Goal: Task Accomplishment & Management: Manage account settings

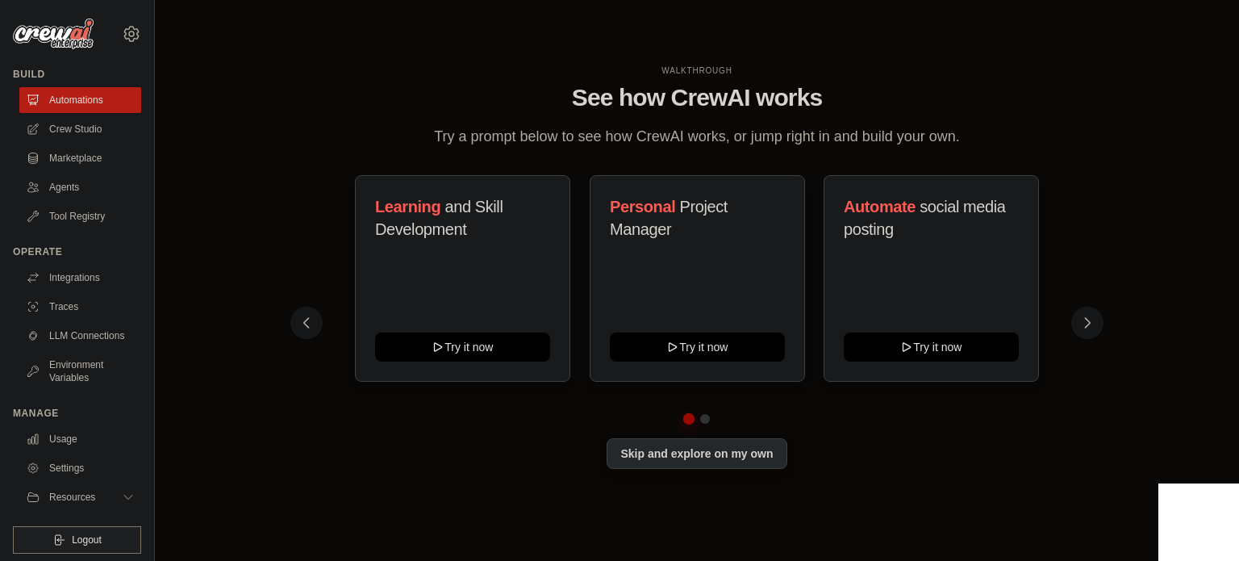
click at [713, 464] on button "Skip and explore on my own" at bounding box center [697, 453] width 180 height 31
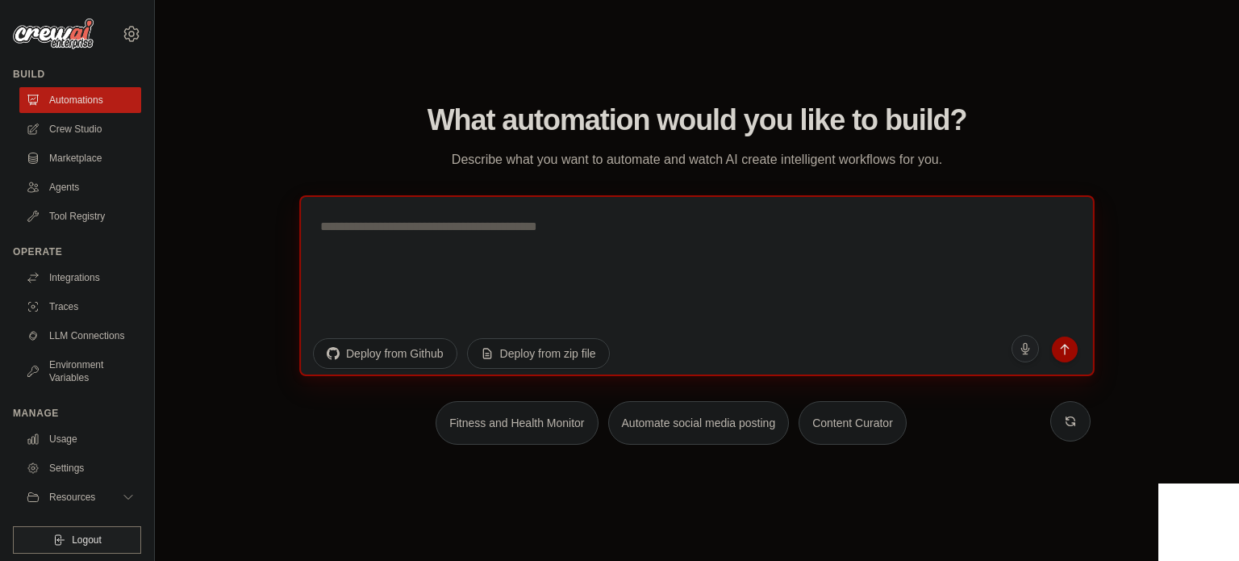
click at [481, 261] on textarea at bounding box center [696, 284] width 795 height 181
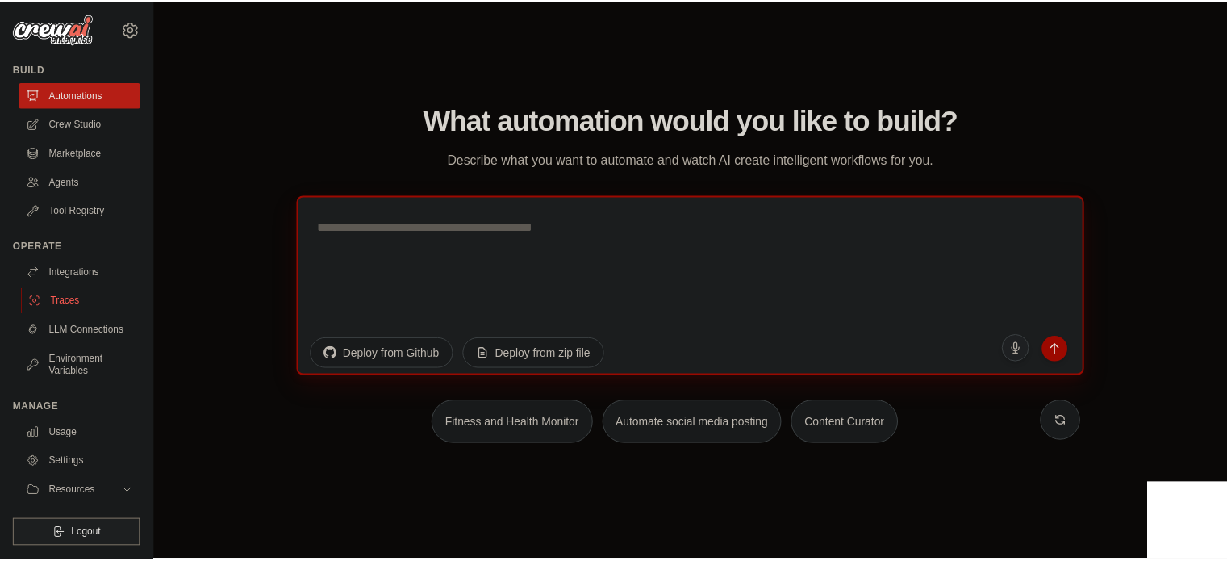
scroll to position [18, 0]
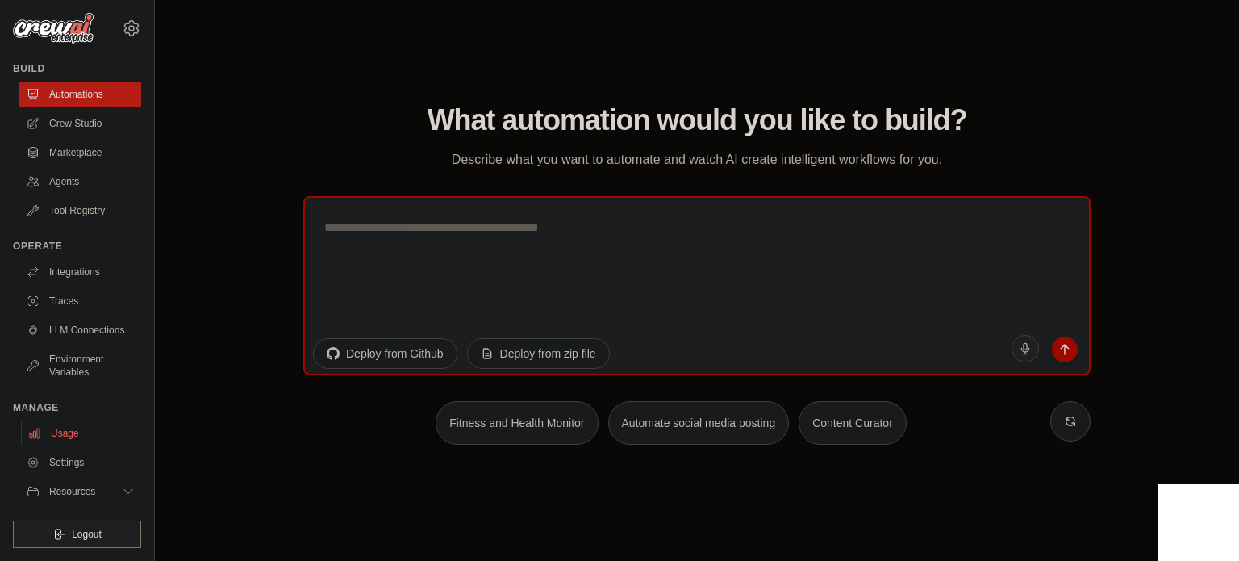
click at [60, 433] on link "Usage" at bounding box center [82, 433] width 122 height 26
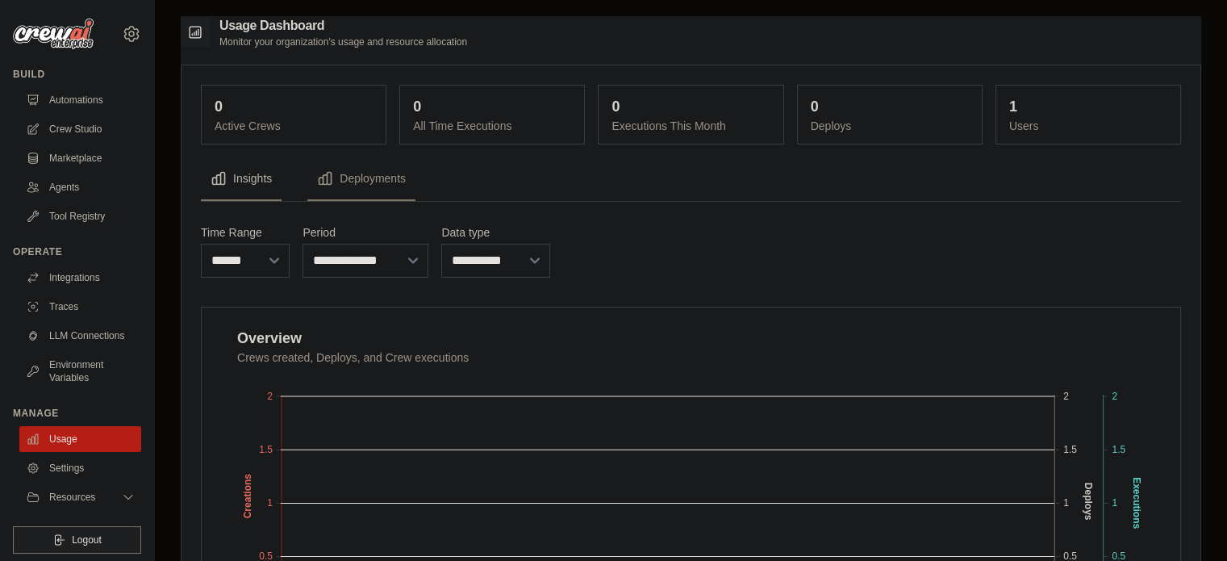
scroll to position [18, 0]
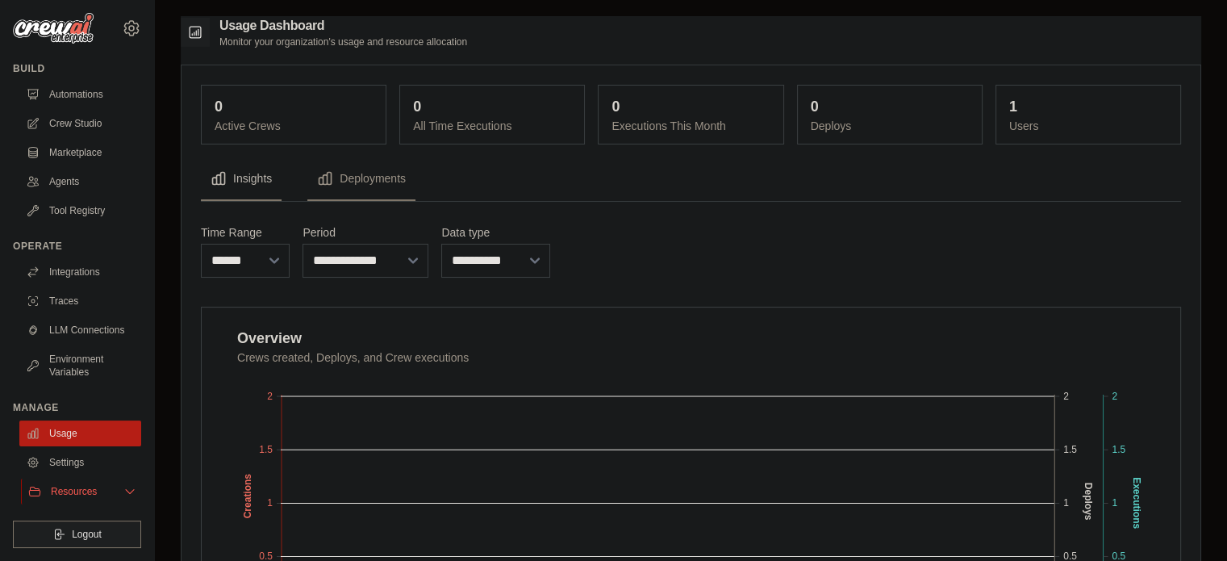
click at [61, 496] on span "Resources" at bounding box center [74, 491] width 46 height 13
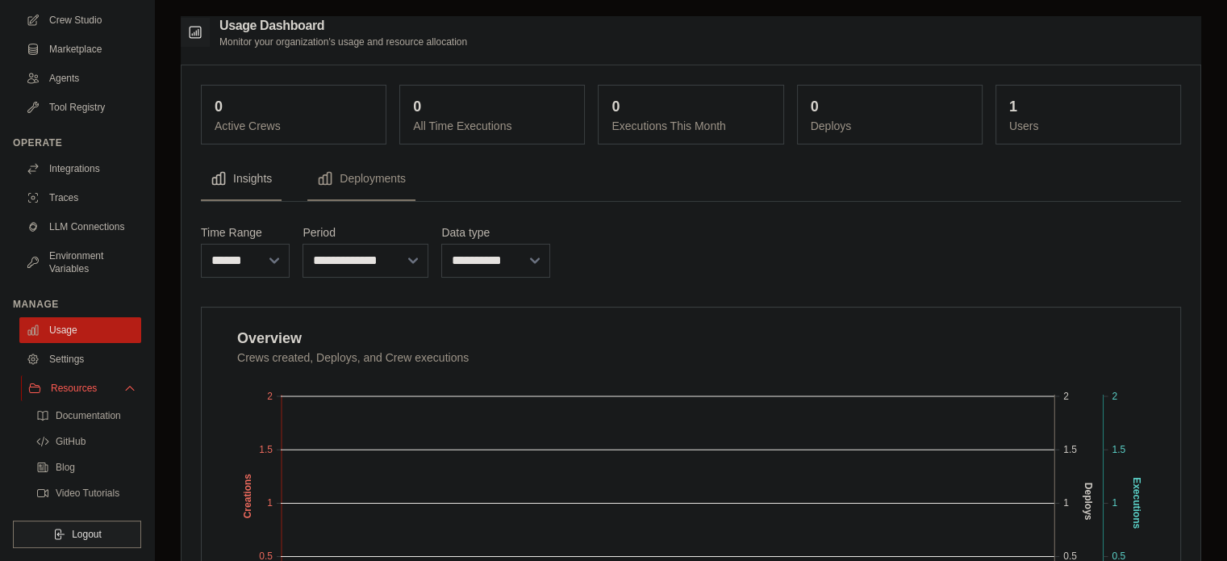
scroll to position [121, 0]
click at [86, 265] on link "Environment Variables" at bounding box center [82, 262] width 122 height 39
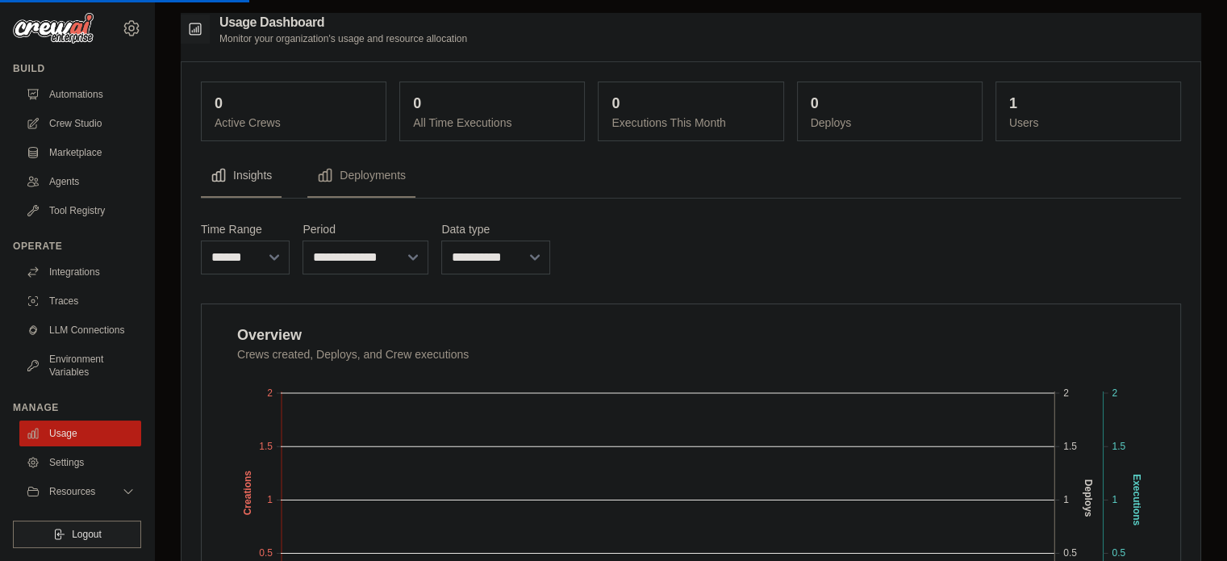
scroll to position [0, 0]
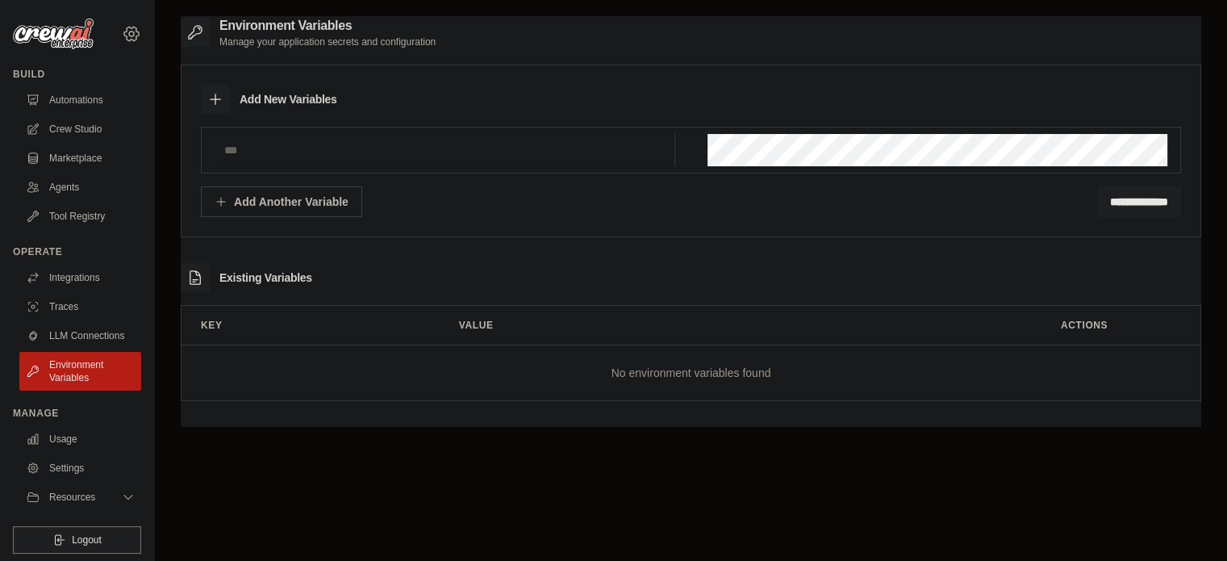
click at [122, 33] on icon at bounding box center [131, 33] width 19 height 19
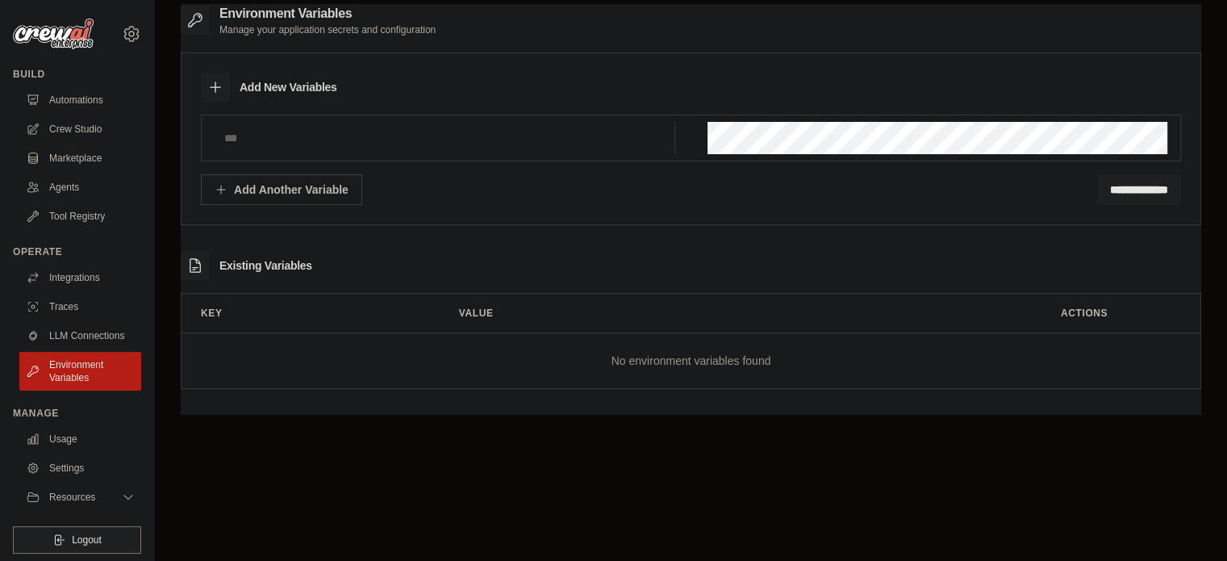
scroll to position [32, 0]
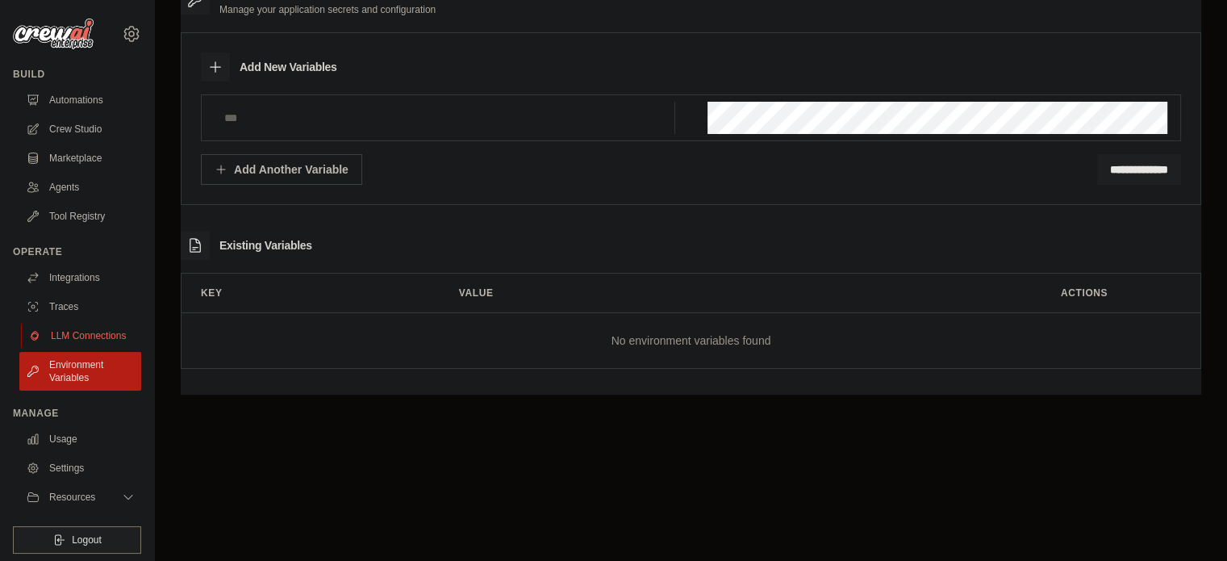
click at [77, 331] on link "LLM Connections" at bounding box center [82, 336] width 122 height 26
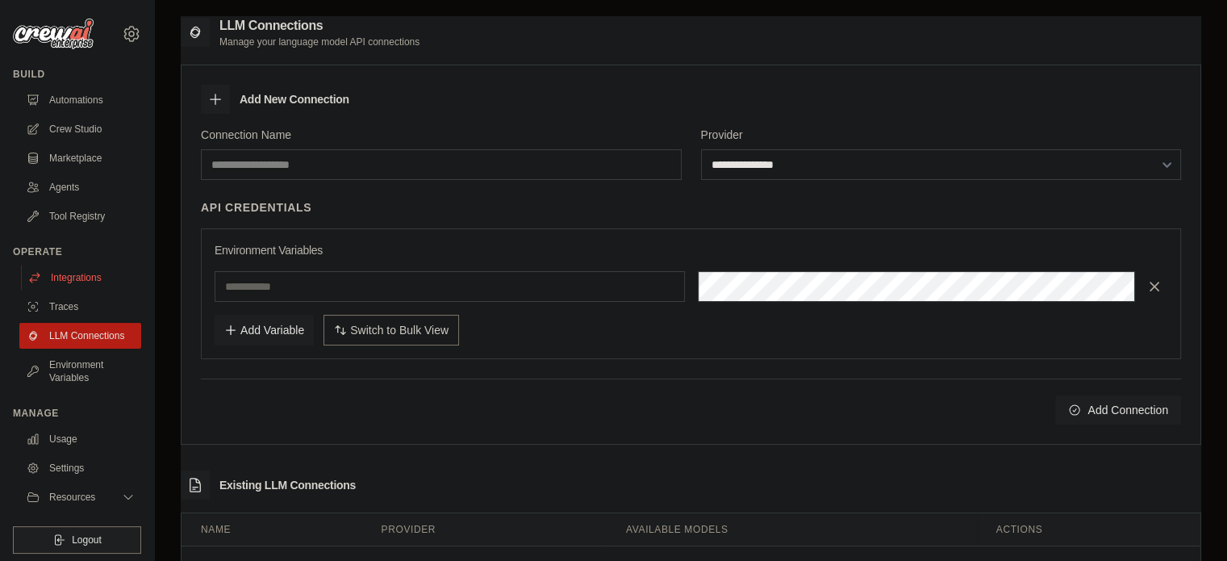
click at [77, 281] on link "Integrations" at bounding box center [82, 278] width 122 height 26
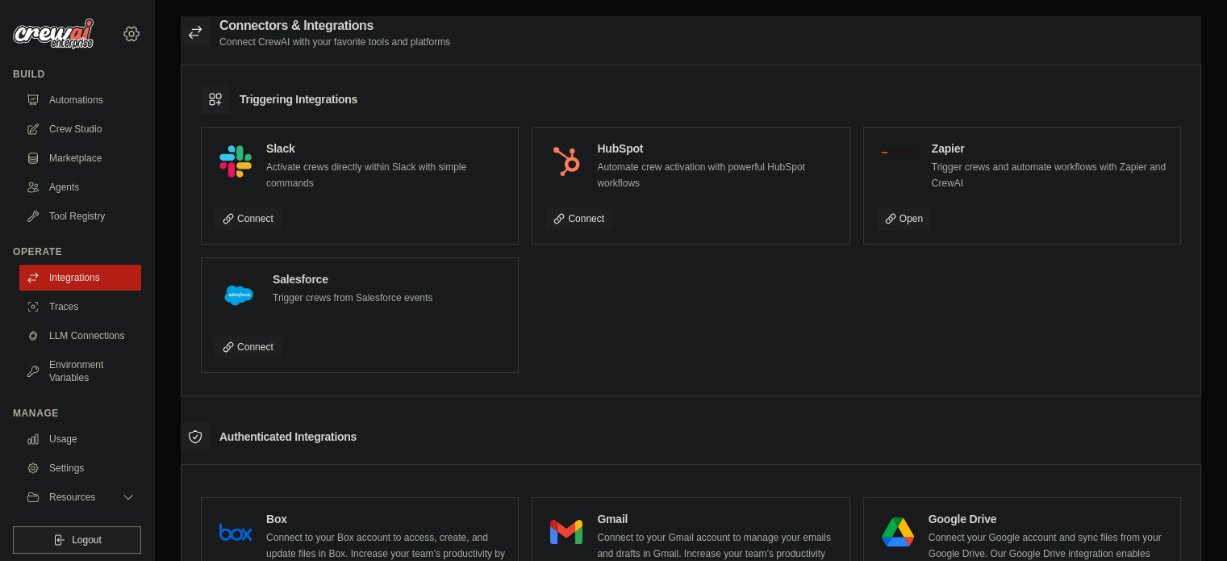
click at [124, 30] on icon at bounding box center [131, 34] width 15 height 14
click at [123, 31] on icon at bounding box center [131, 33] width 19 height 19
click at [131, 103] on link "Settings" at bounding box center [119, 108] width 142 height 29
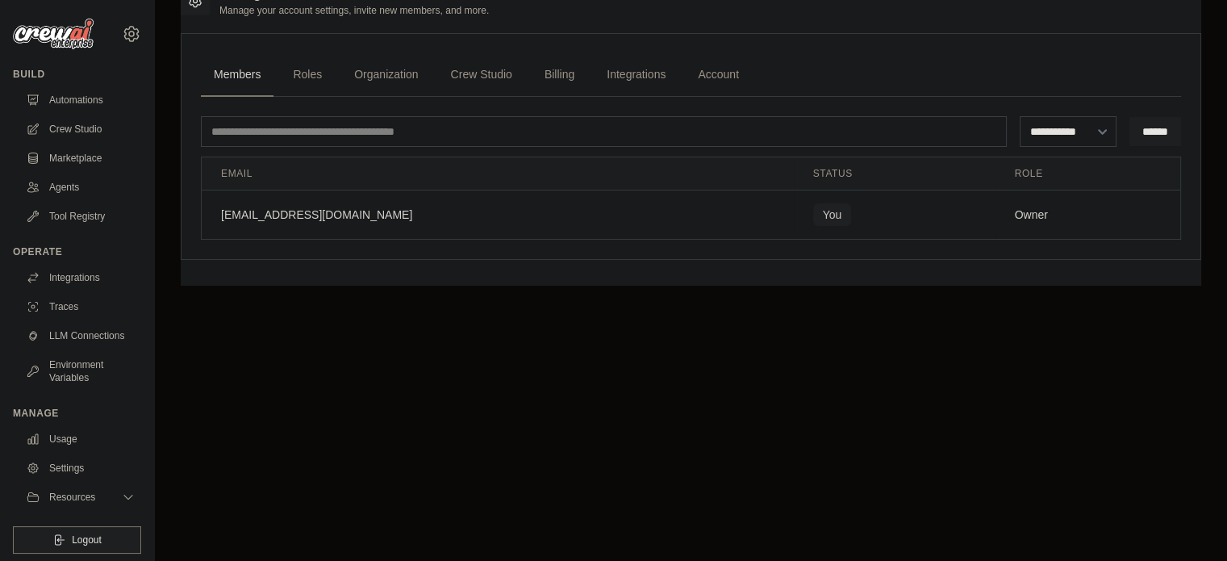
scroll to position [32, 0]
click at [500, 71] on link "Crew Studio" at bounding box center [481, 74] width 87 height 44
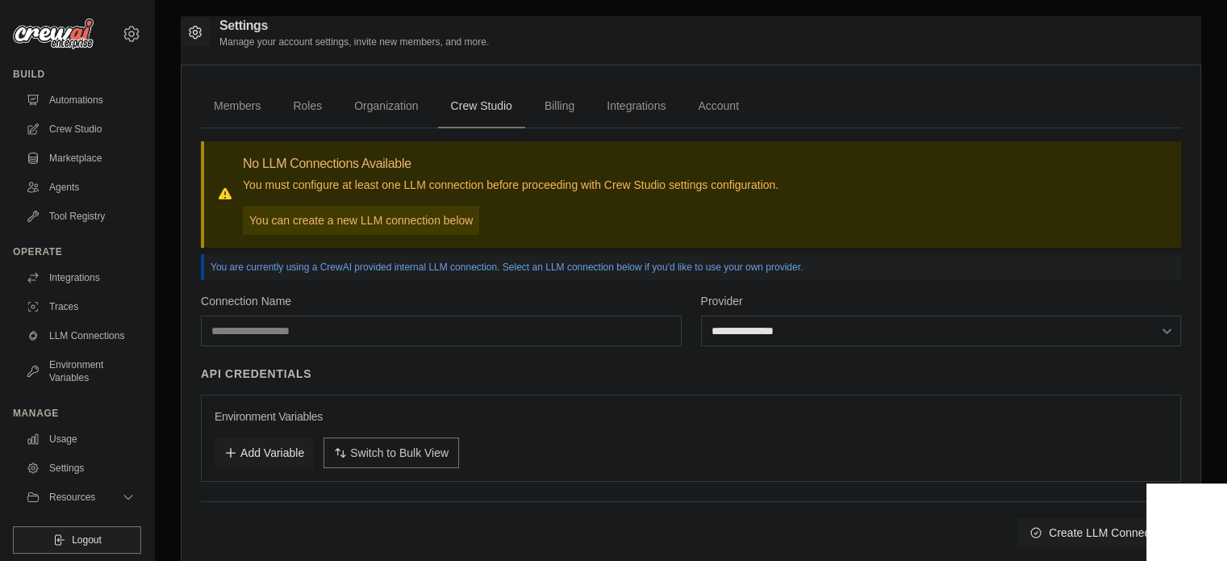
click at [340, 96] on ul "Members Roles Organization Crew Studio Billing Integrations Account" at bounding box center [691, 107] width 980 height 44
click at [290, 106] on link "Roles" at bounding box center [307, 107] width 55 height 44
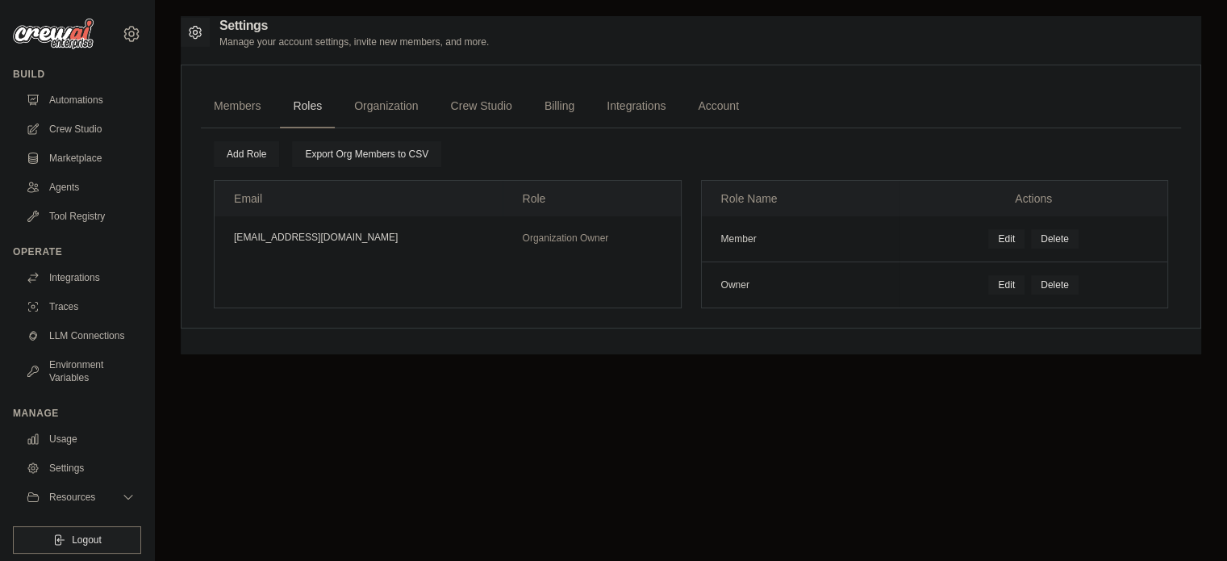
click at [369, 112] on link "Organization" at bounding box center [386, 107] width 90 height 44
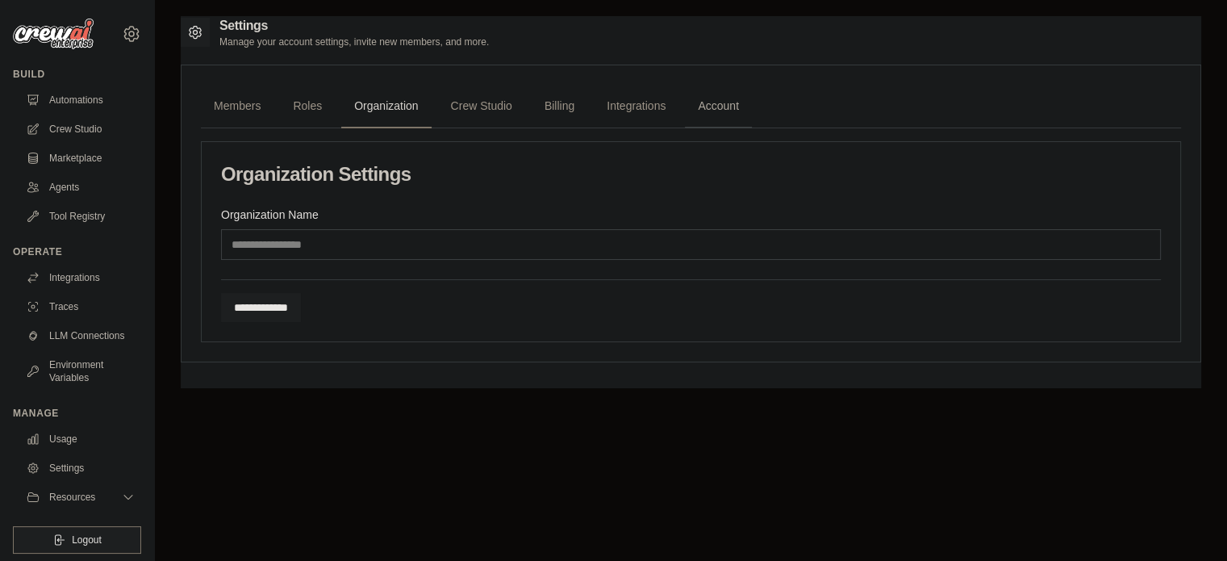
click at [711, 108] on link "Account" at bounding box center [718, 107] width 67 height 44
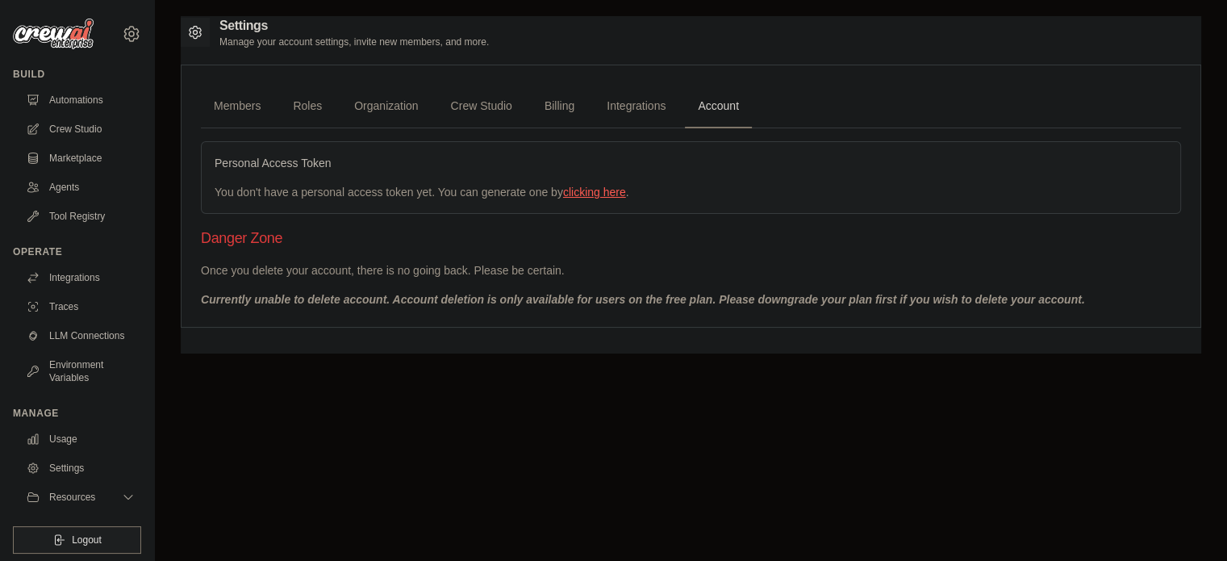
click at [590, 194] on link "clicking here" at bounding box center [594, 192] width 63 height 13
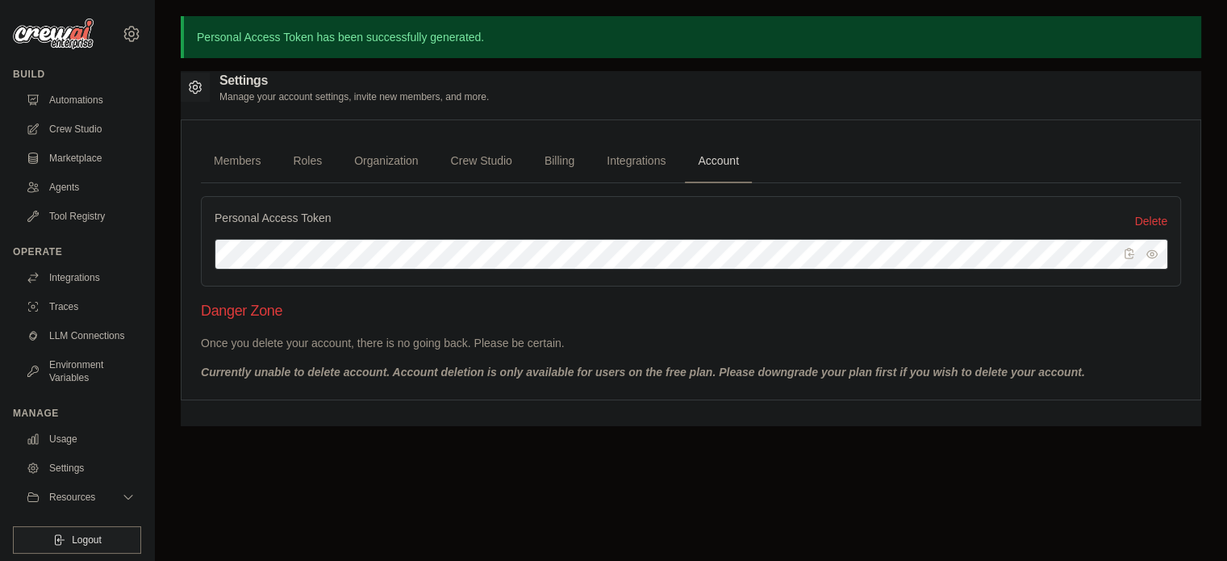
click at [1125, 249] on icon "button" at bounding box center [1129, 253] width 13 height 13
